Goal: Information Seeking & Learning: Understand process/instructions

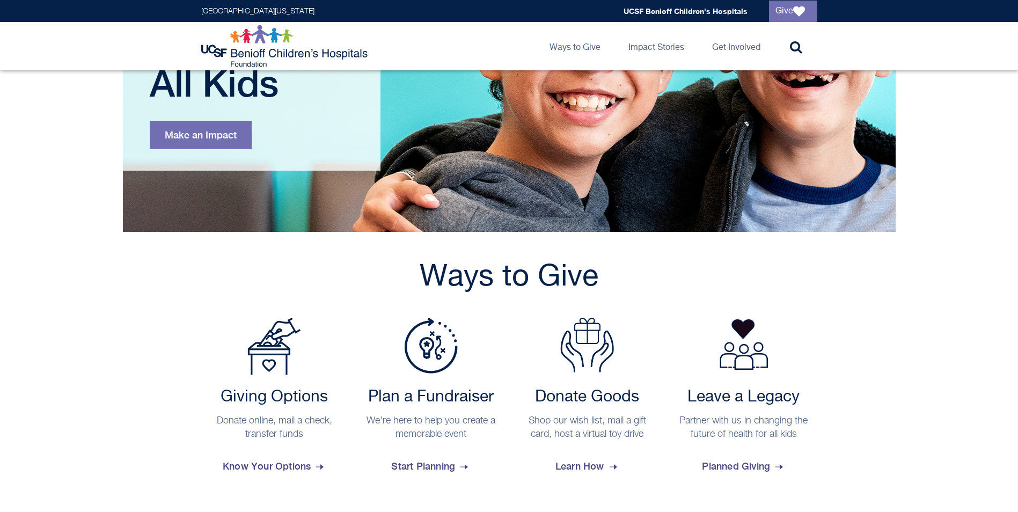
scroll to position [215, 0]
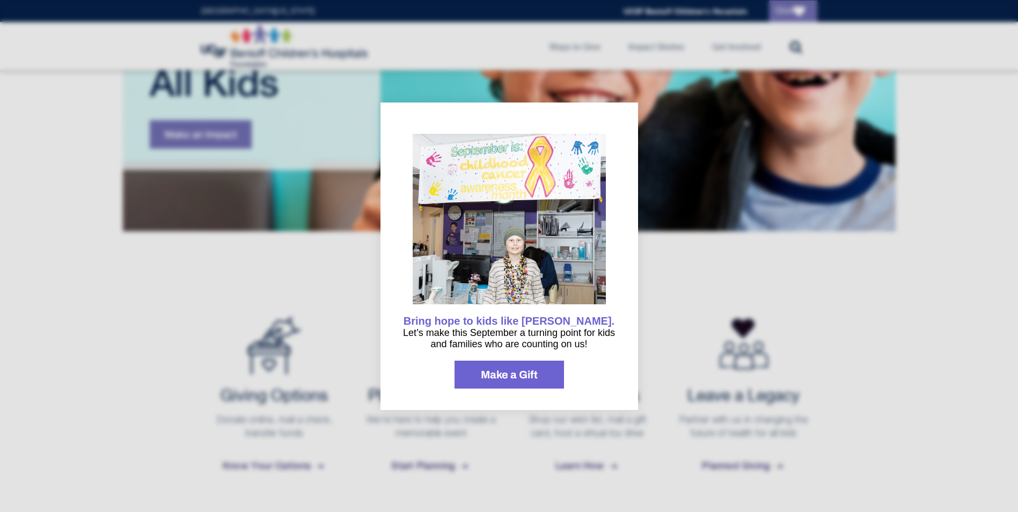
click at [705, 370] on div at bounding box center [509, 256] width 1018 height 512
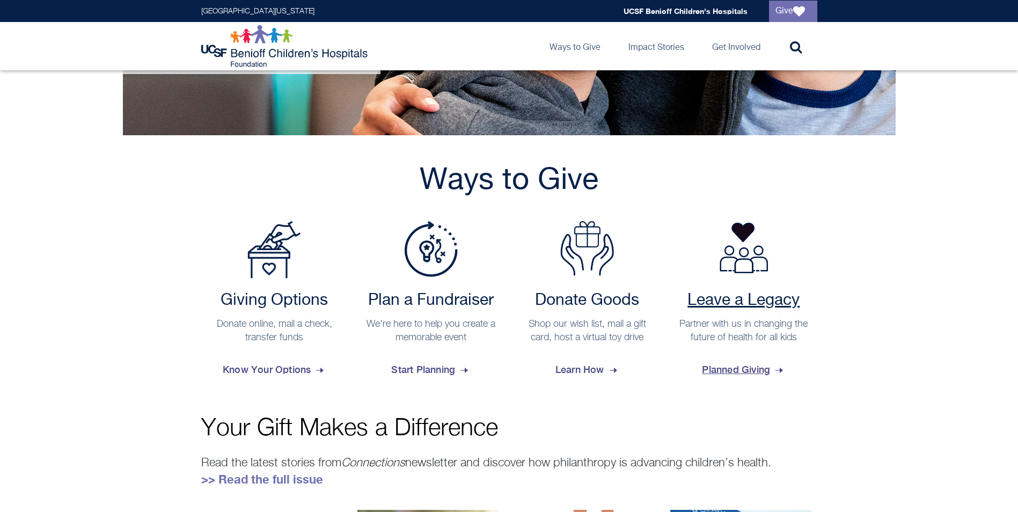
scroll to position [322, 0]
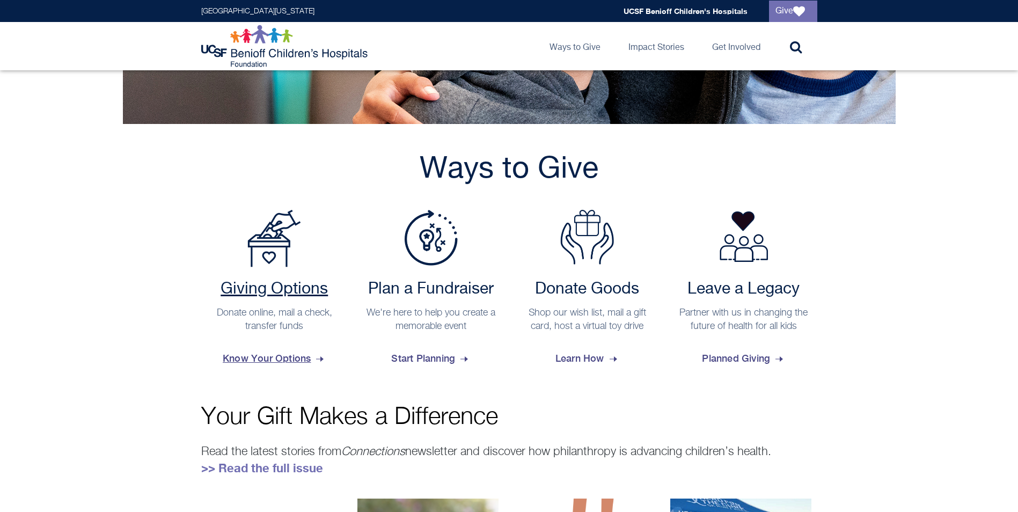
drag, startPoint x: 309, startPoint y: 359, endPoint x: 323, endPoint y: 362, distance: 14.5
click at [308, 359] on span "Know Your Options" at bounding box center [274, 358] width 103 height 29
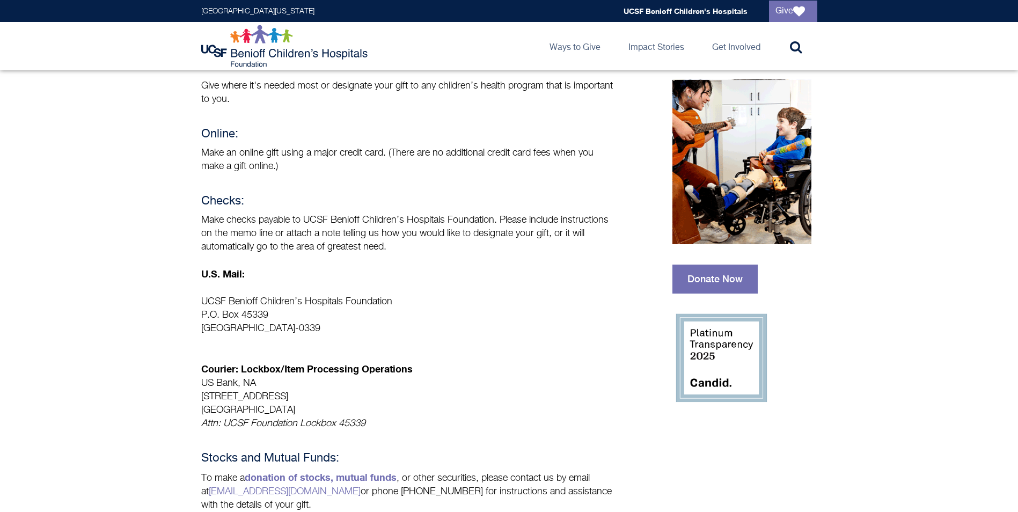
scroll to position [107, 0]
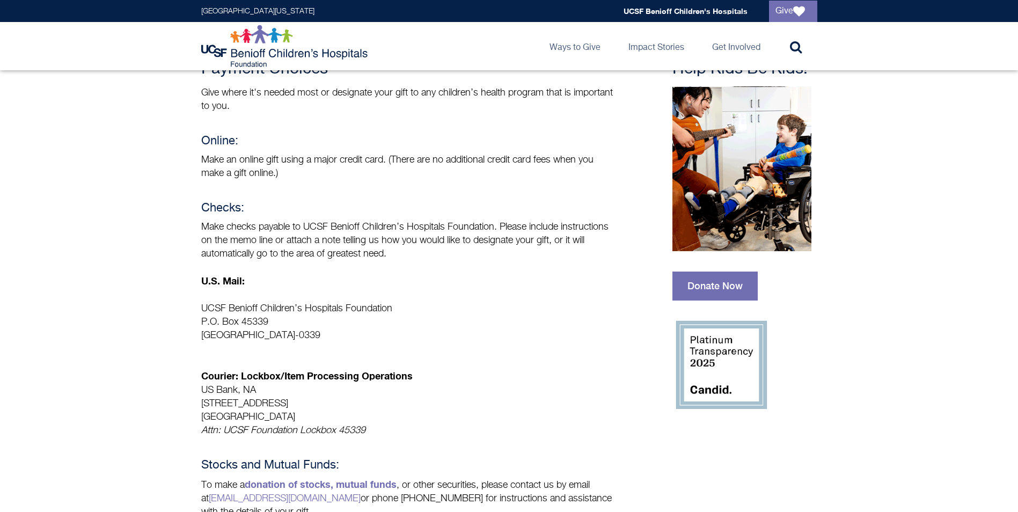
drag, startPoint x: 200, startPoint y: 309, endPoint x: 337, endPoint y: 335, distance: 139.8
copy p "UCSF Benioff Children’s Hospitals Foundation P.O. Box 45339 San Francisco, CA 9…"
